Goal: Understand process/instructions

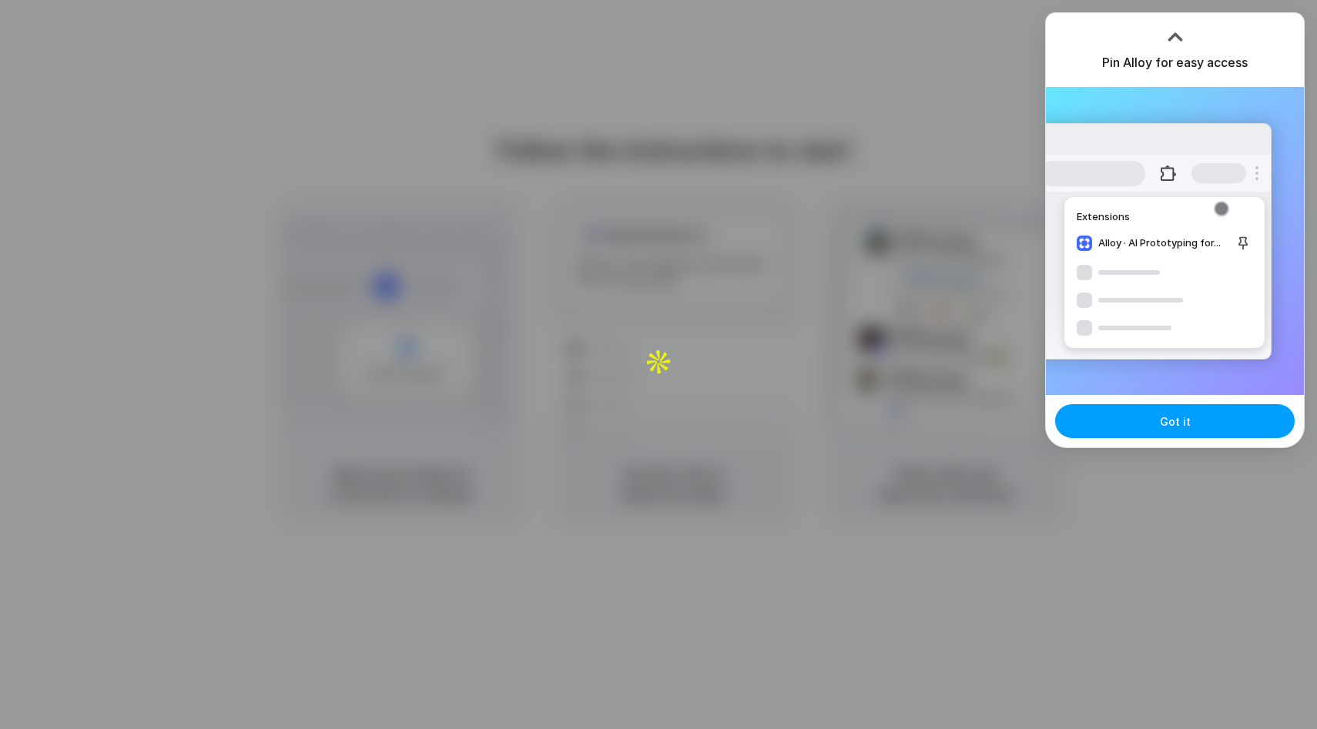
click at [1190, 417] on button "Got it" at bounding box center [1174, 421] width 239 height 34
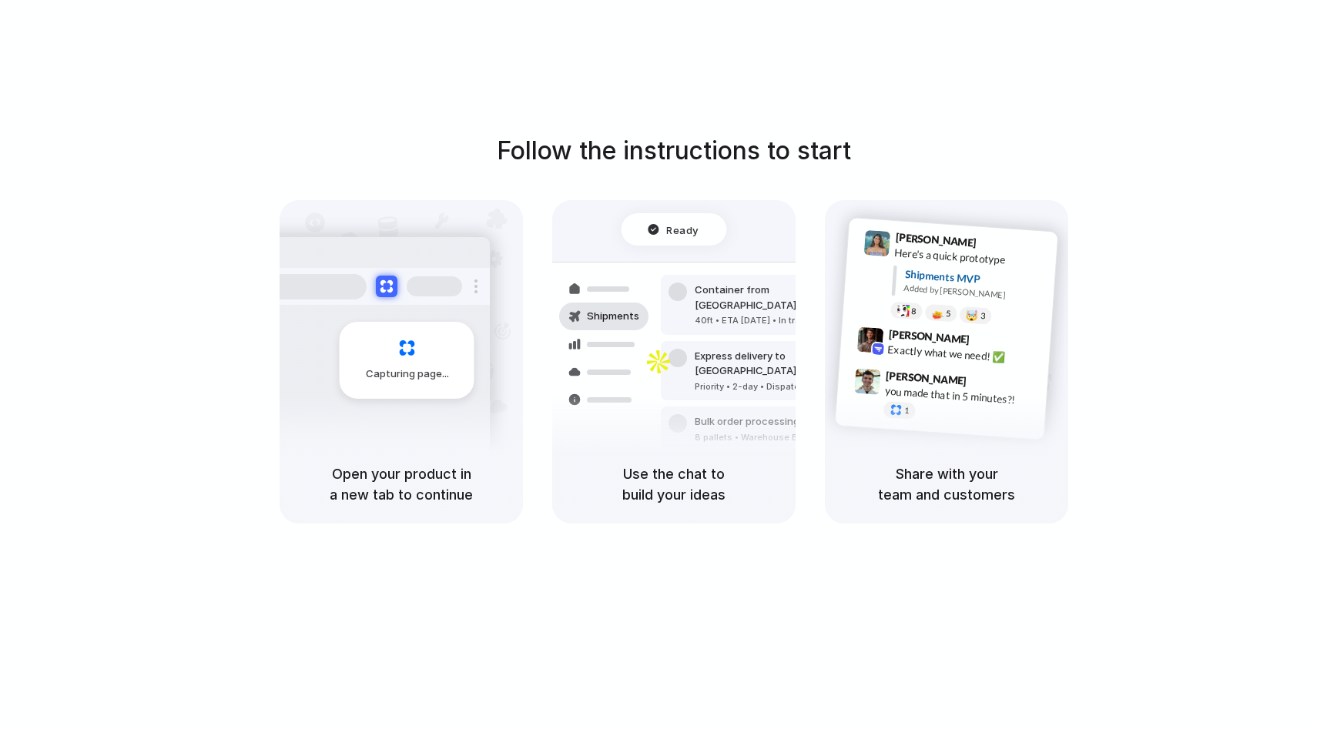
click at [486, 496] on h5 "Open your product in a new tab to continue" at bounding box center [401, 485] width 206 height 42
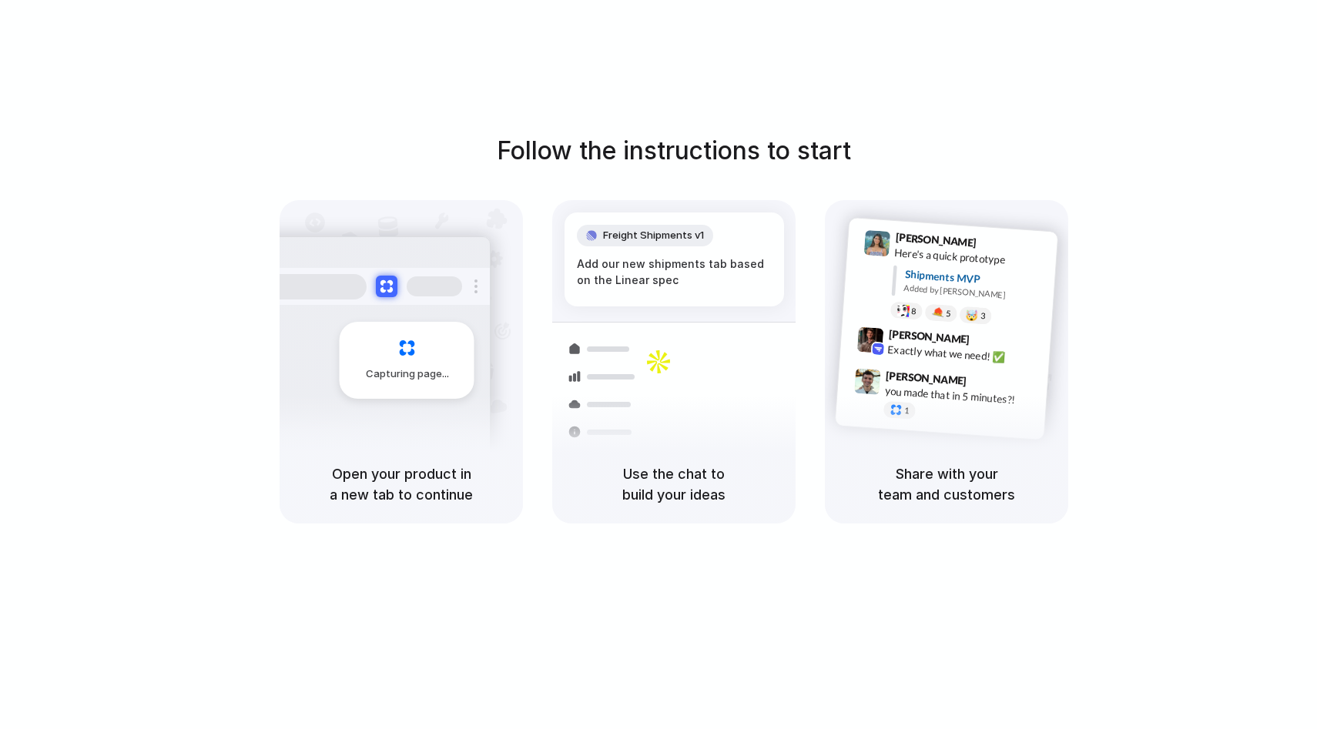
click at [711, 152] on h1 "Follow the instructions to start" at bounding box center [674, 150] width 354 height 37
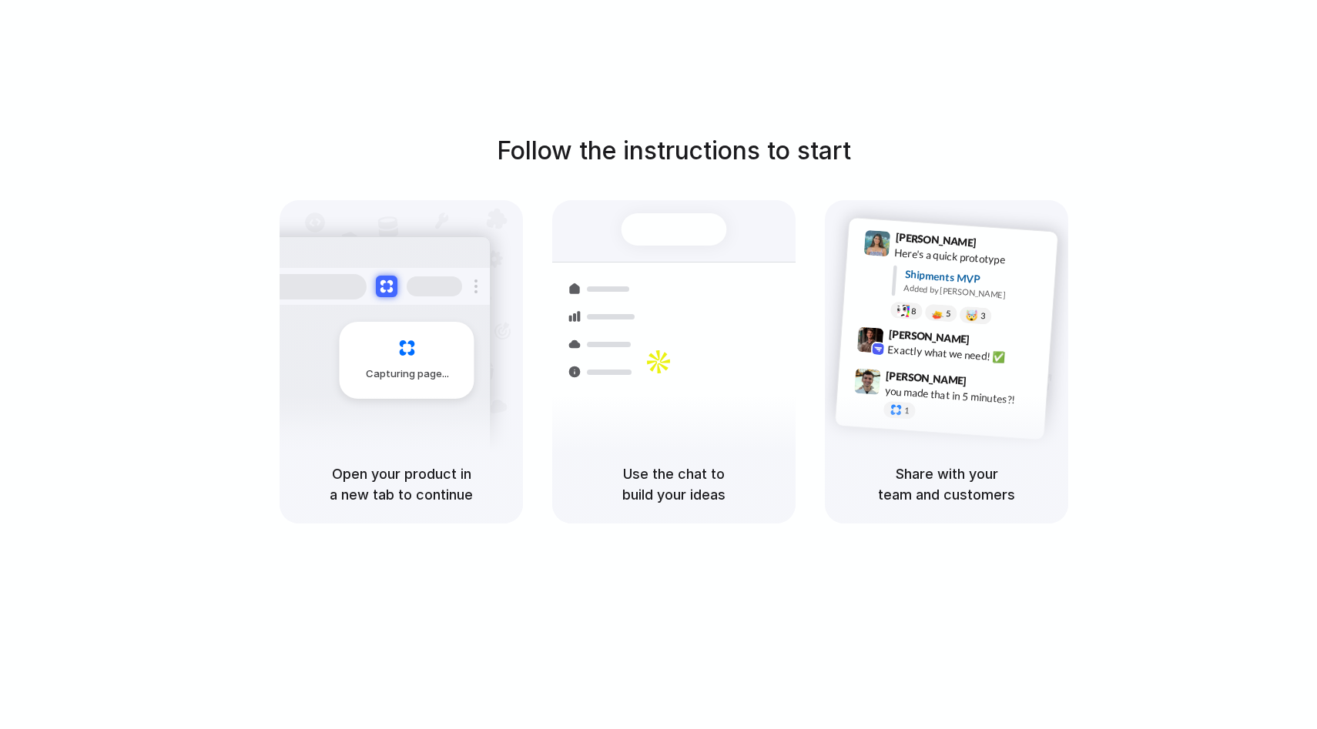
click at [711, 152] on h1 "Follow the instructions to start" at bounding box center [674, 150] width 354 height 37
